Goal: Task Accomplishment & Management: Use online tool/utility

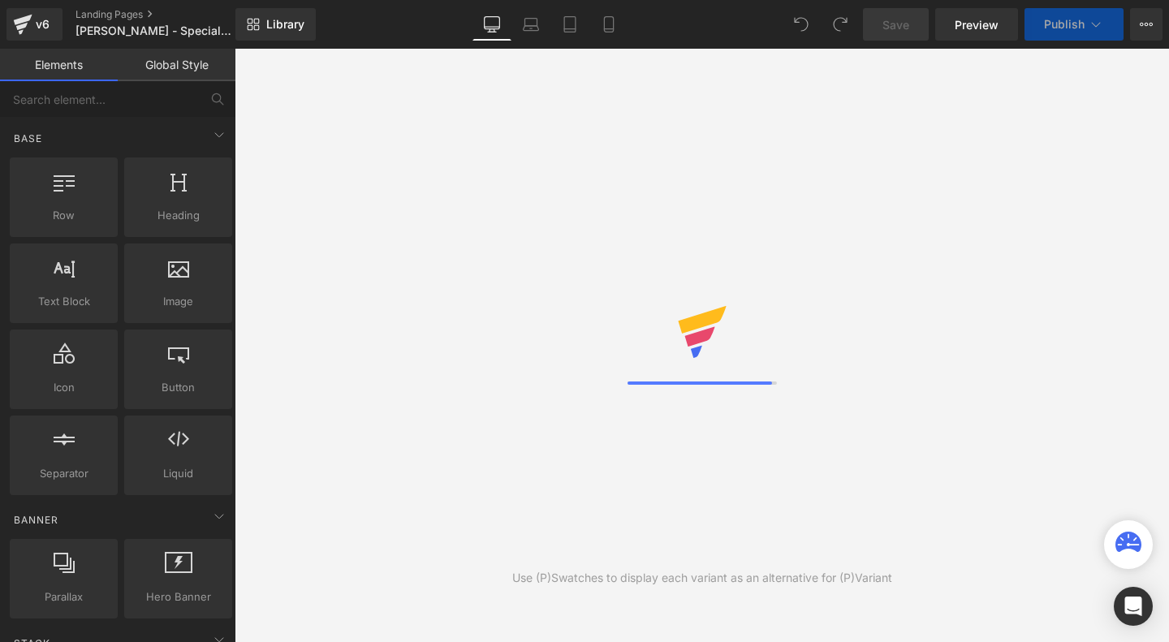
click at [30, 28] on icon at bounding box center [22, 24] width 19 height 41
click at [1139, 37] on button "View Live Page View with current Template Save Template to Library Schedule Pub…" at bounding box center [1146, 24] width 32 height 32
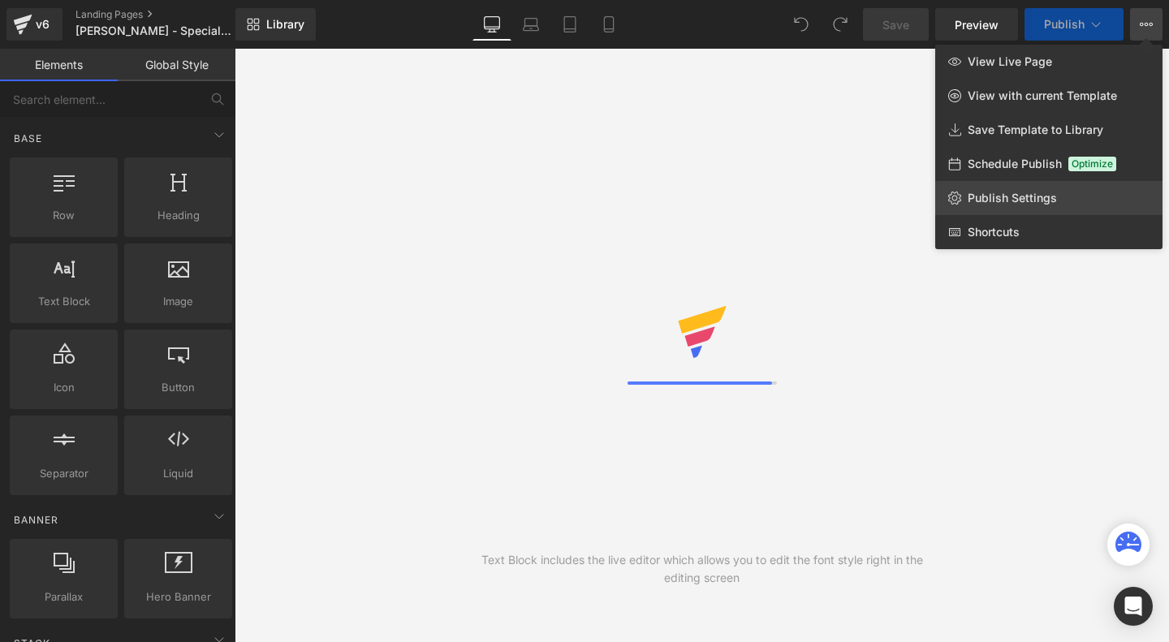
click at [1012, 198] on span "Publish Settings" at bounding box center [1012, 198] width 89 height 15
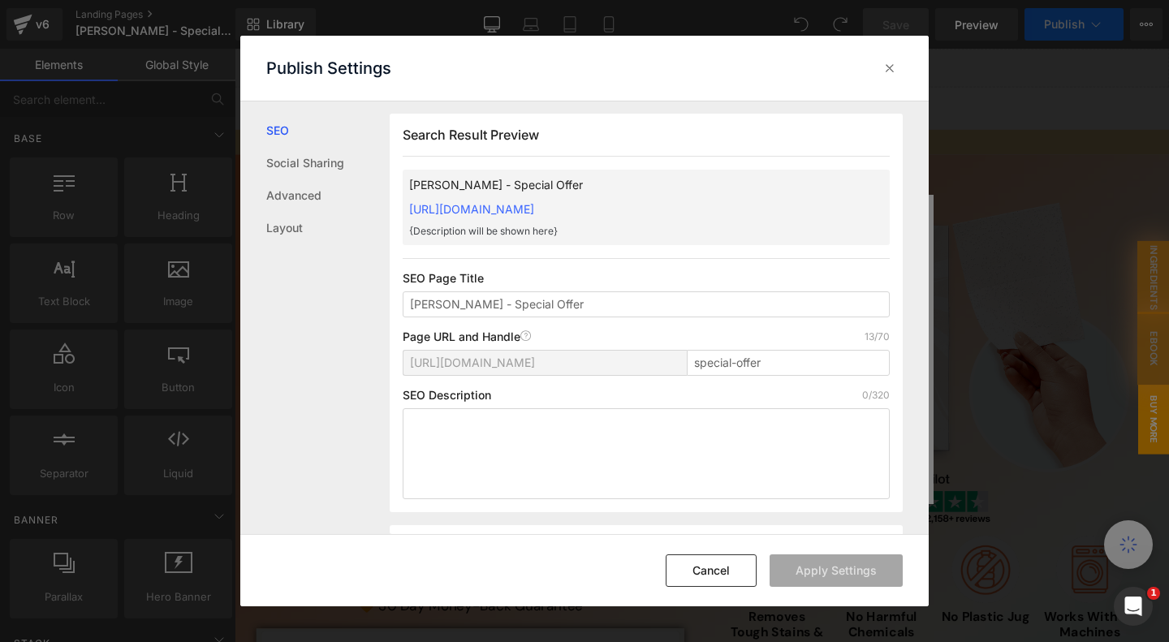
scroll to position [651, 0]
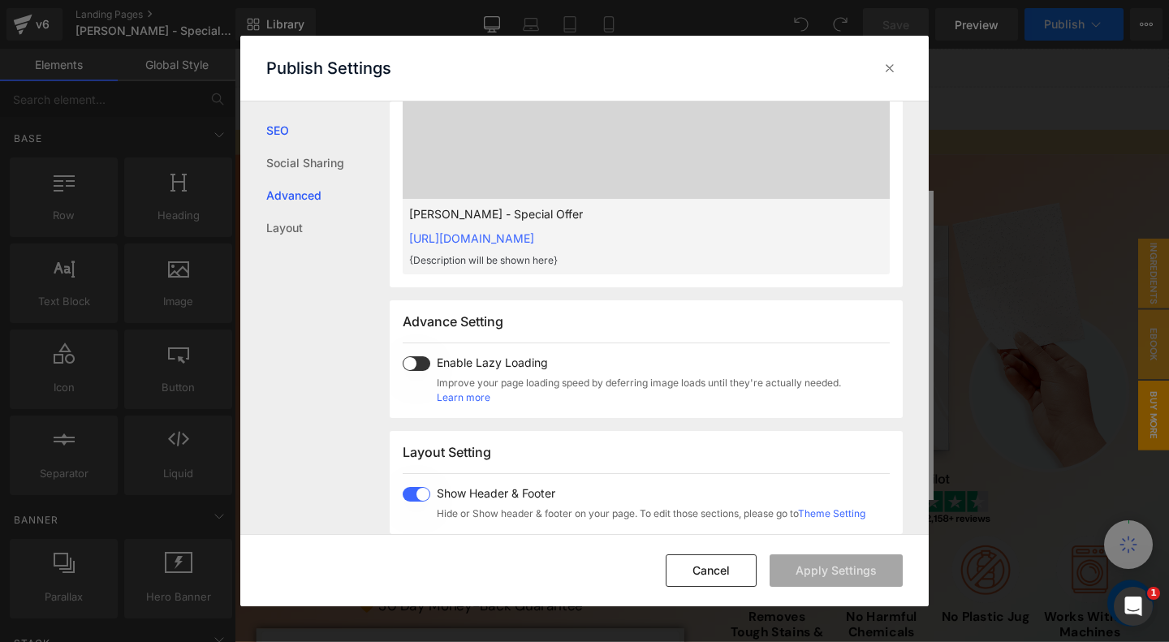
click at [292, 197] on link "Advanced" at bounding box center [327, 195] width 123 height 32
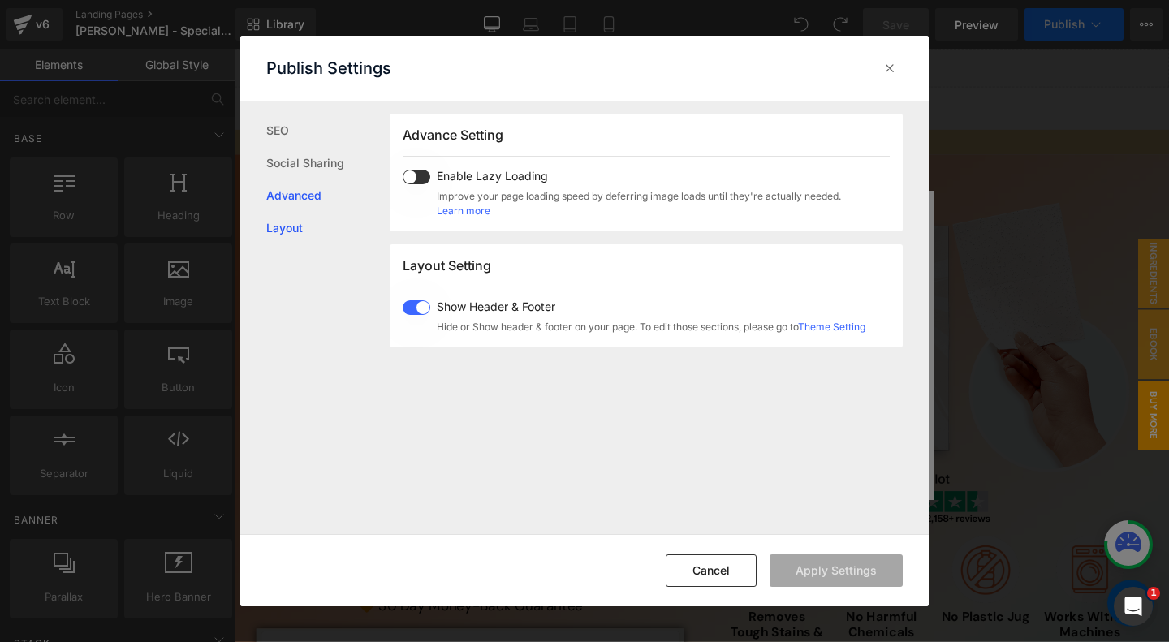
click at [291, 227] on link "Layout" at bounding box center [327, 228] width 123 height 32
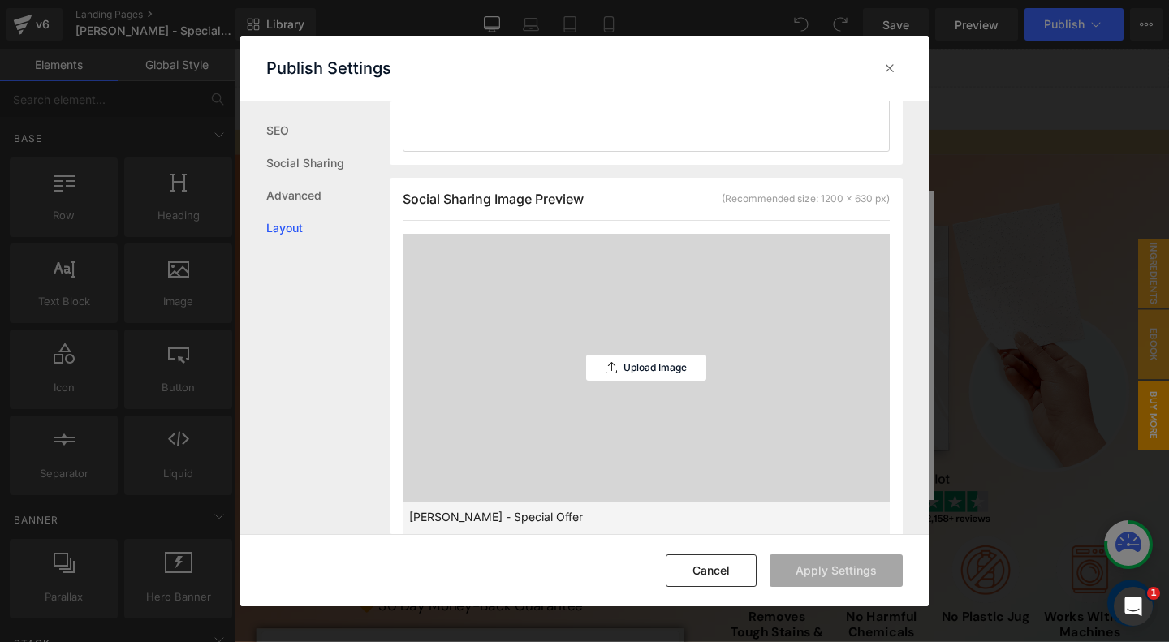
scroll to position [0, 0]
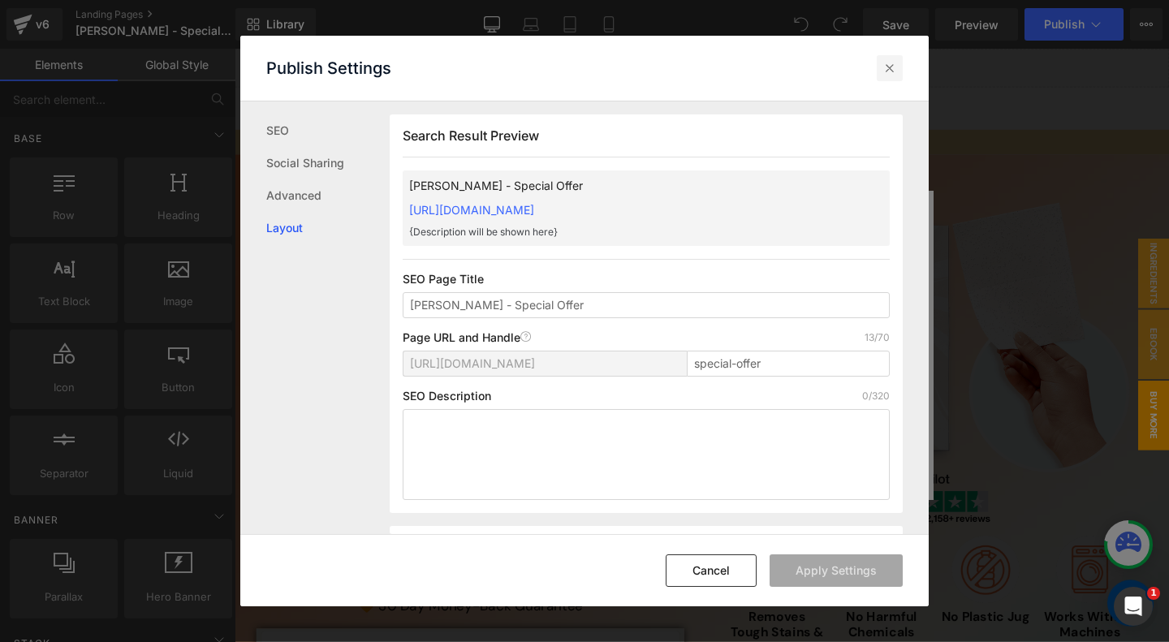
click at [885, 71] on icon at bounding box center [890, 68] width 16 height 16
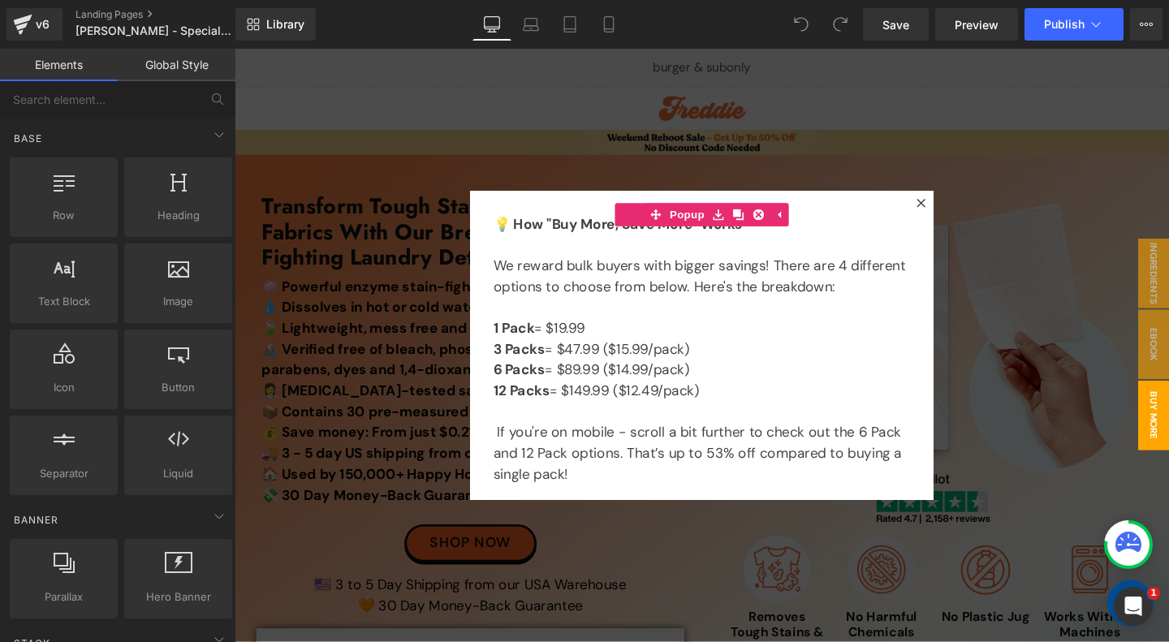
click at [184, 63] on link "Global Style" at bounding box center [177, 65] width 118 height 32
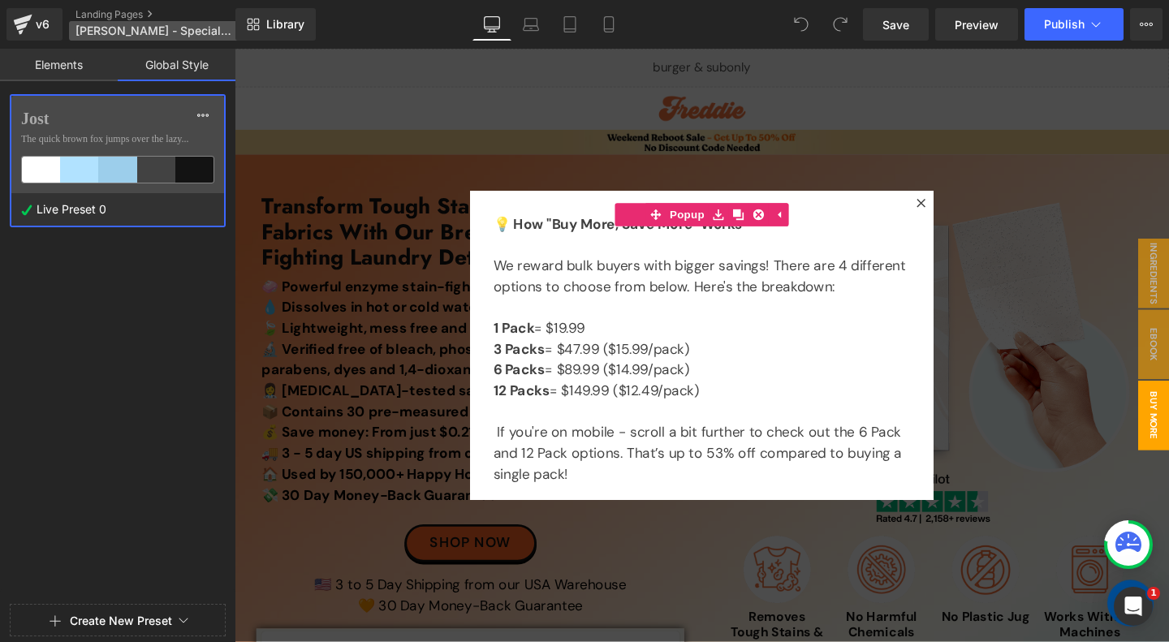
click at [197, 35] on span "[PERSON_NAME] - Special Offer" at bounding box center [154, 30] width 156 height 13
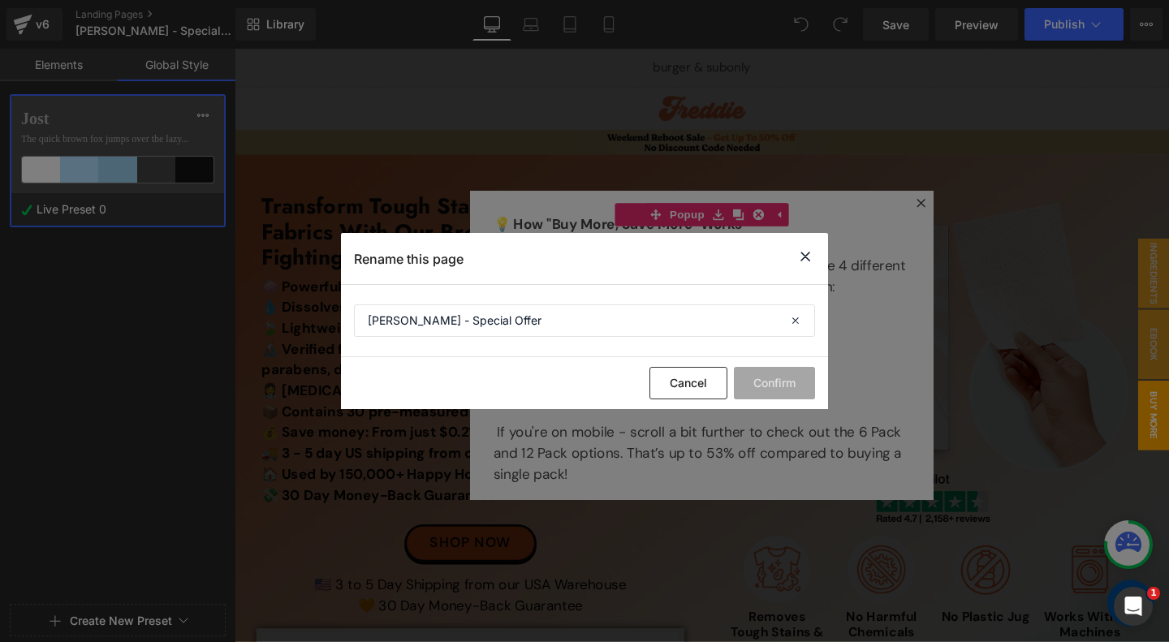
click at [807, 258] on icon at bounding box center [805, 257] width 19 height 20
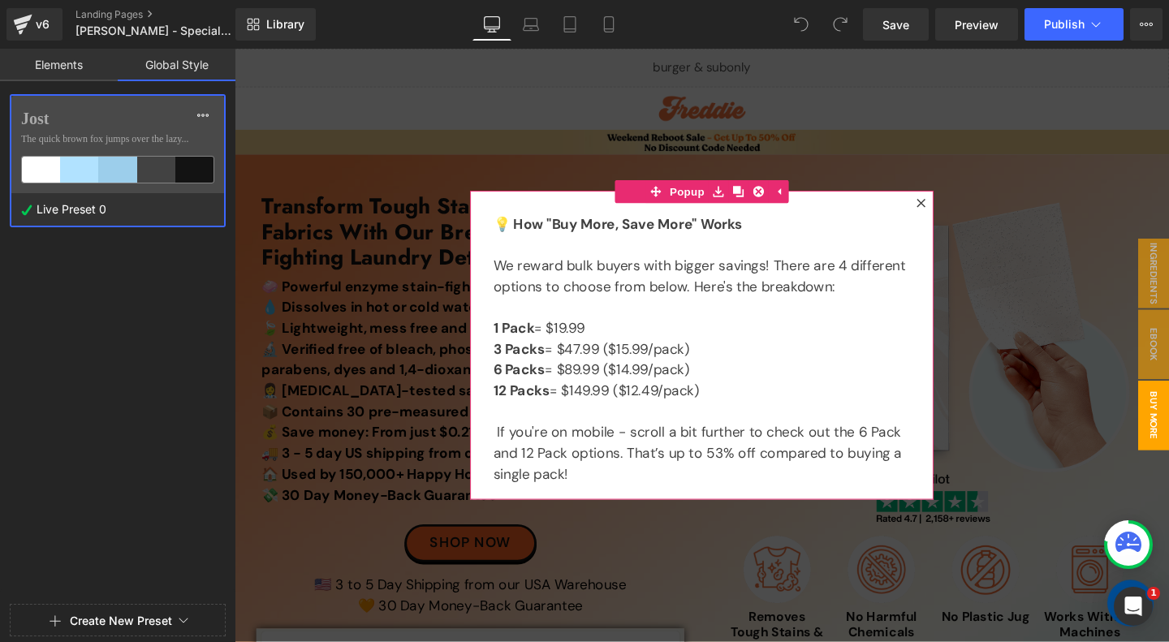
click at [955, 214] on icon at bounding box center [956, 210] width 9 height 9
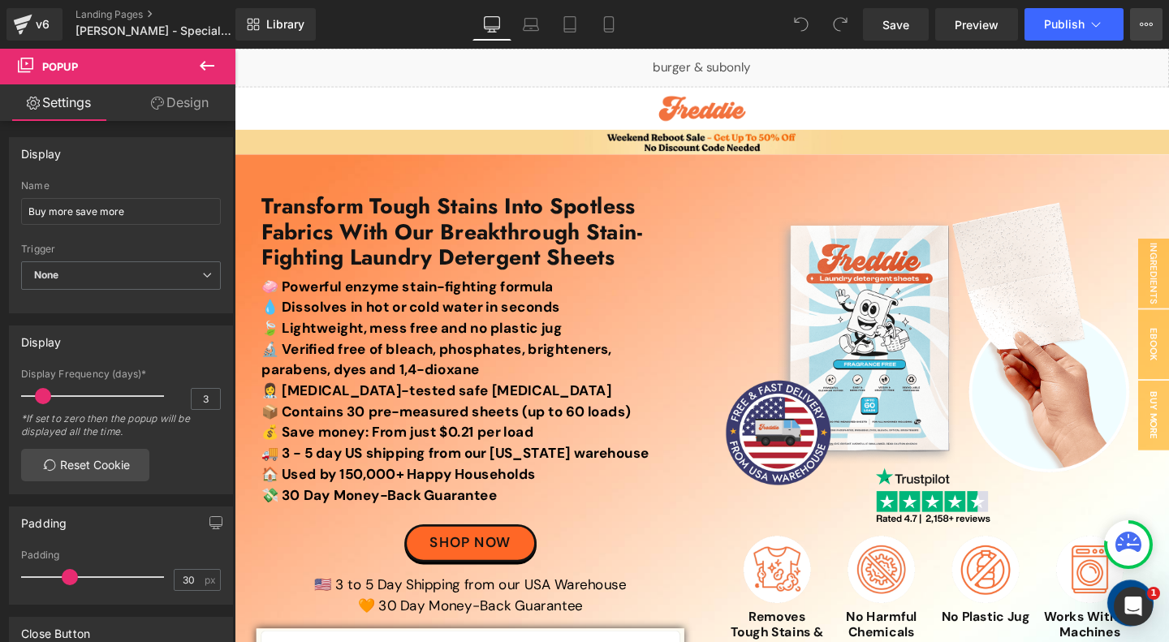
click at [1147, 25] on icon at bounding box center [1146, 24] width 13 height 13
